Goal: Navigation & Orientation: Find specific page/section

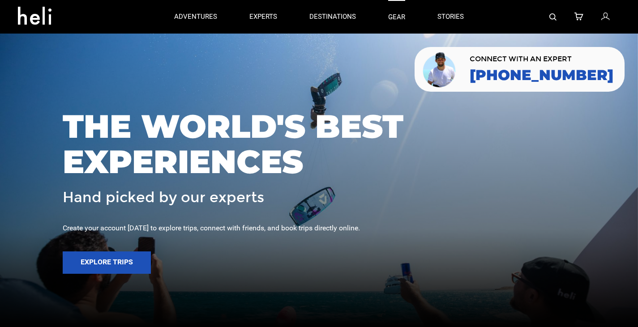
click at [400, 25] on link "gear" at bounding box center [396, 17] width 17 height 34
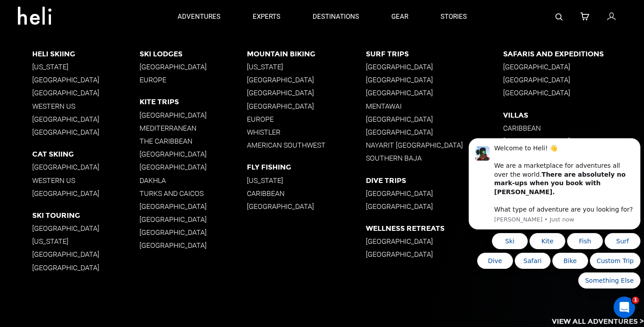
click at [304, 255] on div "Heli Skiing [US_STATE] [GEOGRAPHIC_DATA] [GEOGRAPHIC_DATA] Western [GEOGRAPHIC_…" at bounding box center [338, 166] width 612 height 264
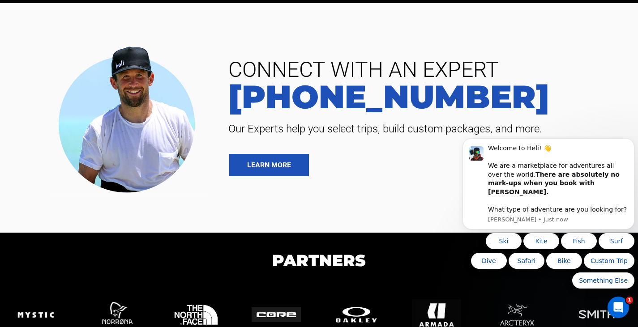
scroll to position [1962, 0]
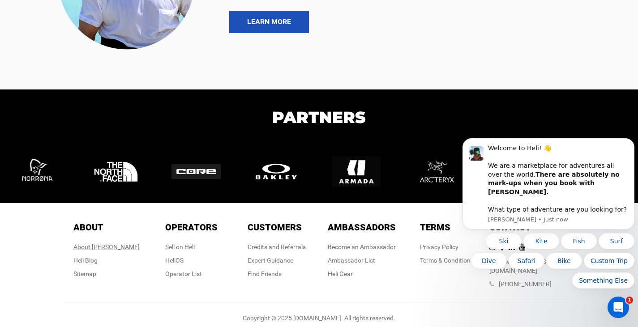
click at [116, 245] on div "About [PERSON_NAME]" at bounding box center [106, 246] width 66 height 9
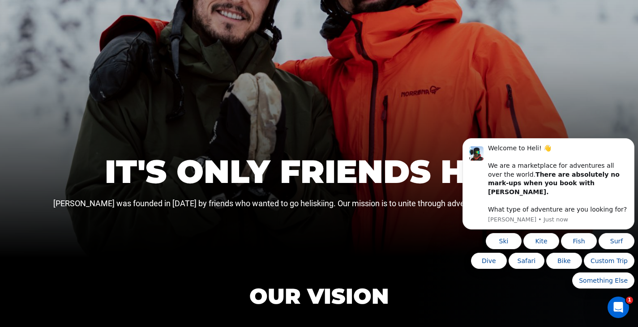
scroll to position [157, 0]
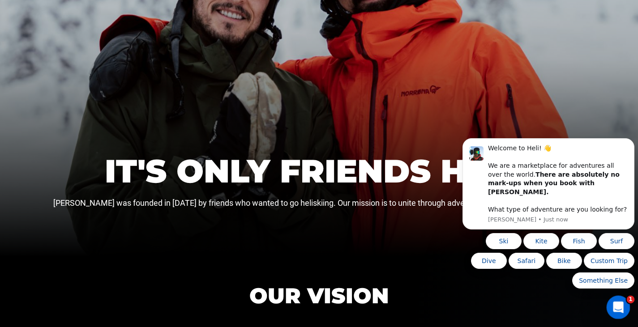
click at [621, 308] on icon "Open Intercom Messenger" at bounding box center [616, 306] width 15 height 15
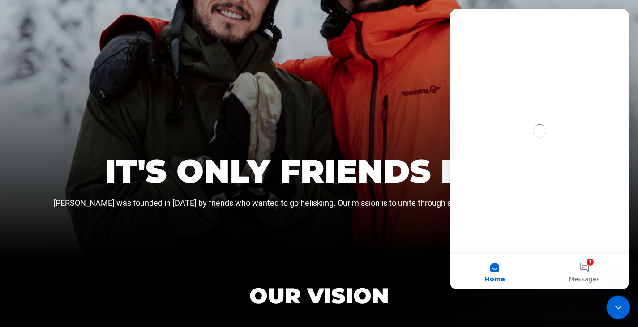
scroll to position [0, 0]
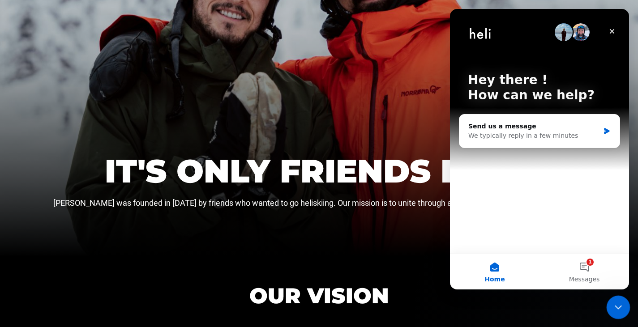
click at [621, 308] on icon "Close Intercom Messenger" at bounding box center [616, 306] width 11 height 11
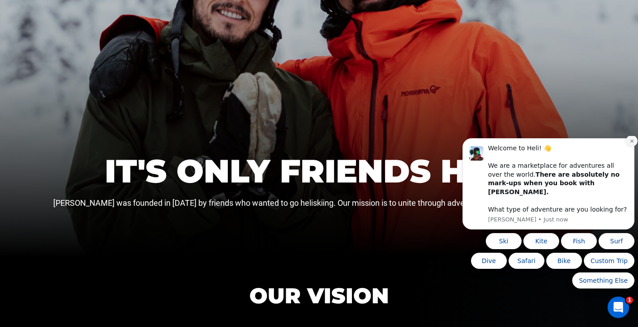
click at [630, 144] on icon "Dismiss notification" at bounding box center [631, 141] width 5 height 5
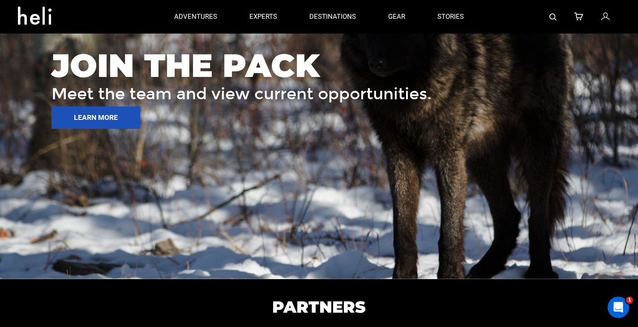
scroll to position [1327, 0]
click at [436, 153] on div "JOIN THE PACK Meet the team and view current opportunities. LEARN MORE" at bounding box center [319, 101] width 638 height 358
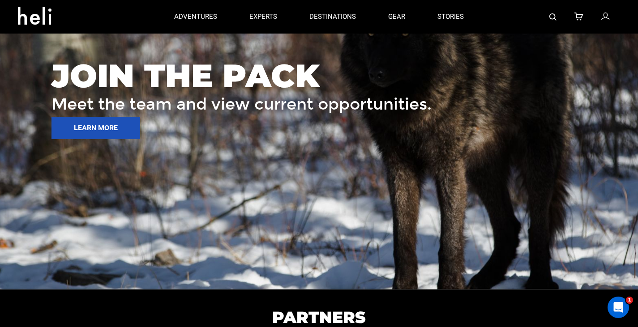
scroll to position [1317, 0]
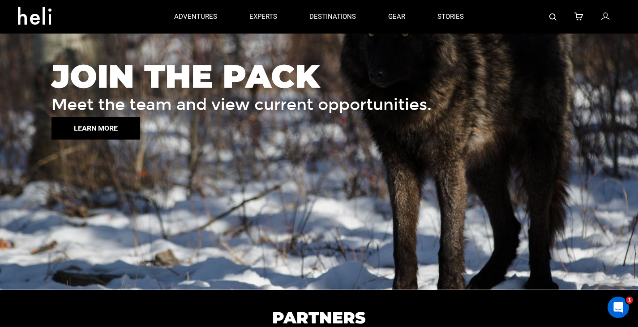
click at [103, 132] on button "LEARN MORE" at bounding box center [95, 128] width 89 height 22
